Goal: Task Accomplishment & Management: Manage account settings

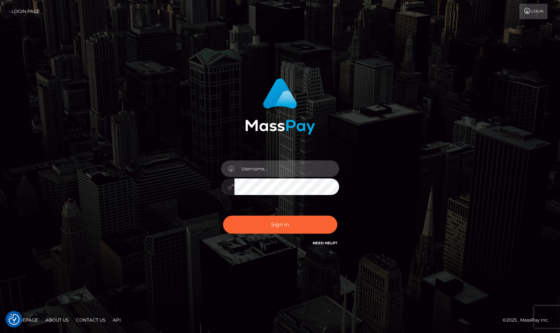
click at [274, 165] on input "text" at bounding box center [286, 169] width 105 height 17
type input "sameer.sanglay@patrianna.com"
click at [318, 169] on input "text" at bounding box center [286, 169] width 105 height 17
type input "Sameer.megabonanza"
click at [286, 203] on div "Sameer.megabonanza" at bounding box center [280, 183] width 129 height 56
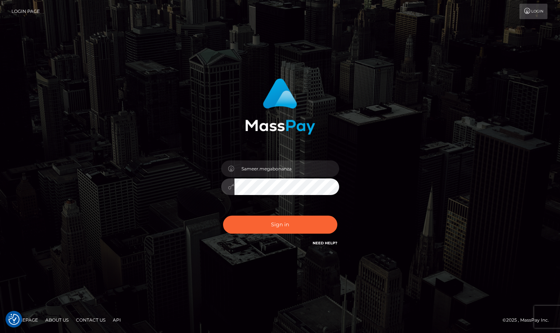
click at [223, 216] on button "Sign in" at bounding box center [280, 225] width 114 height 18
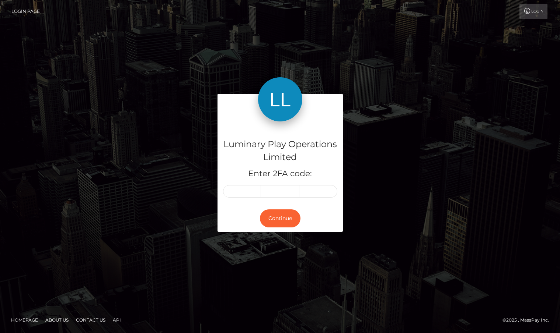
click at [231, 193] on input "text" at bounding box center [232, 191] width 19 height 13
type input "2"
type input "3"
type input "8"
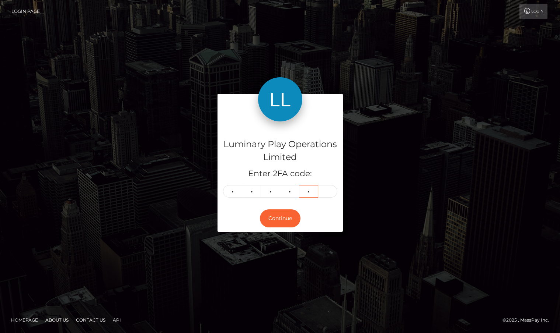
type input "1"
type input "0"
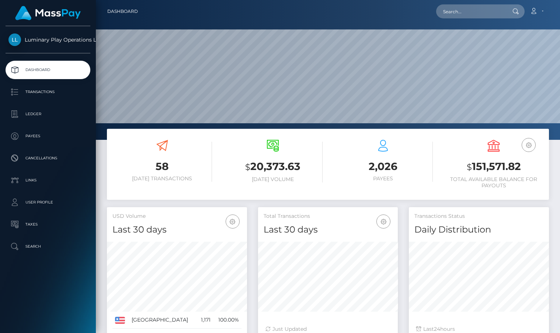
scroll to position [130, 140]
click at [480, 165] on h3 "$ 151,571.82" at bounding box center [493, 167] width 99 height 15
copy h3 "151,571.82"
